Goal: Task Accomplishment & Management: Use online tool/utility

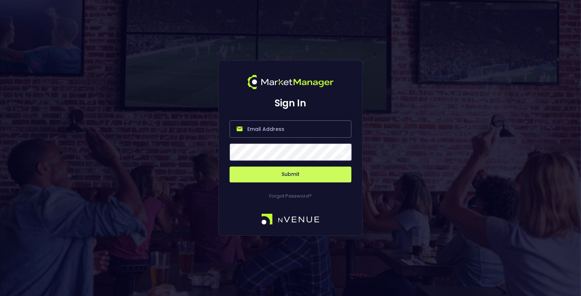
type input "[EMAIL_ADDRESS][DOMAIN_NAME]"
click at [282, 178] on button "Submit" at bounding box center [290, 174] width 122 height 16
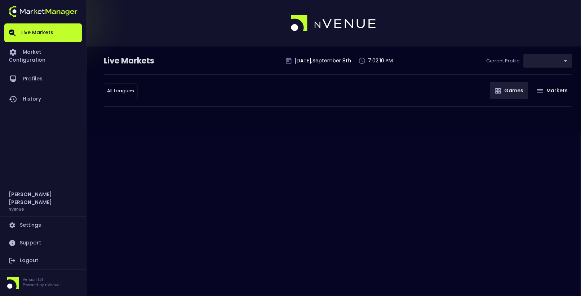
type input "9d8bad92-567c-44a6-ba12-e9bc101fa057"
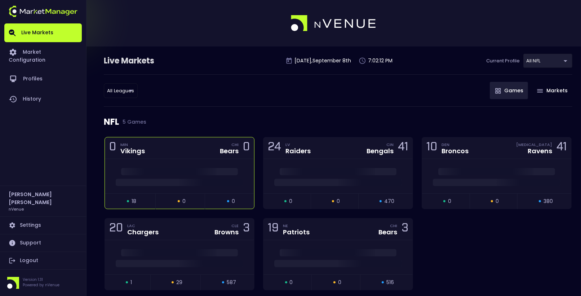
click at [218, 159] on div at bounding box center [179, 176] width 149 height 34
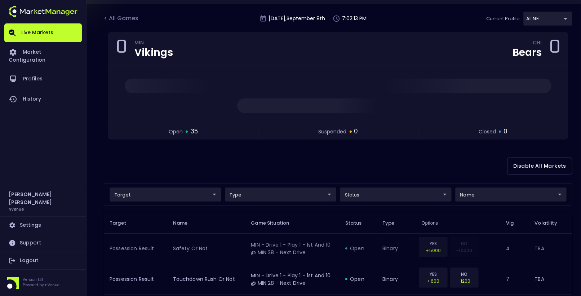
scroll to position [49, 0]
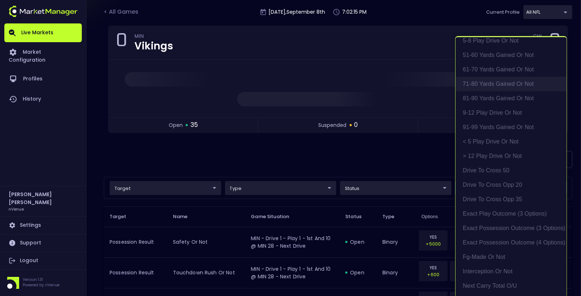
scroll to position [108, 0]
click at [519, 235] on li "exact possession outcome (4 options)" at bounding box center [510, 241] width 111 height 14
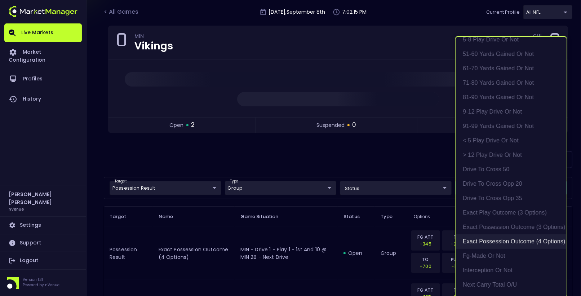
type input "Possession Result"
type input "group"
type input "exact possession outcome (4 options)"
click at [399, 156] on div at bounding box center [290, 148] width 581 height 296
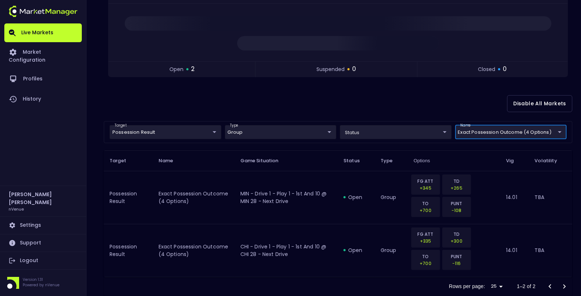
scroll to position [120, 0]
